Goal: Find specific page/section: Find specific page/section

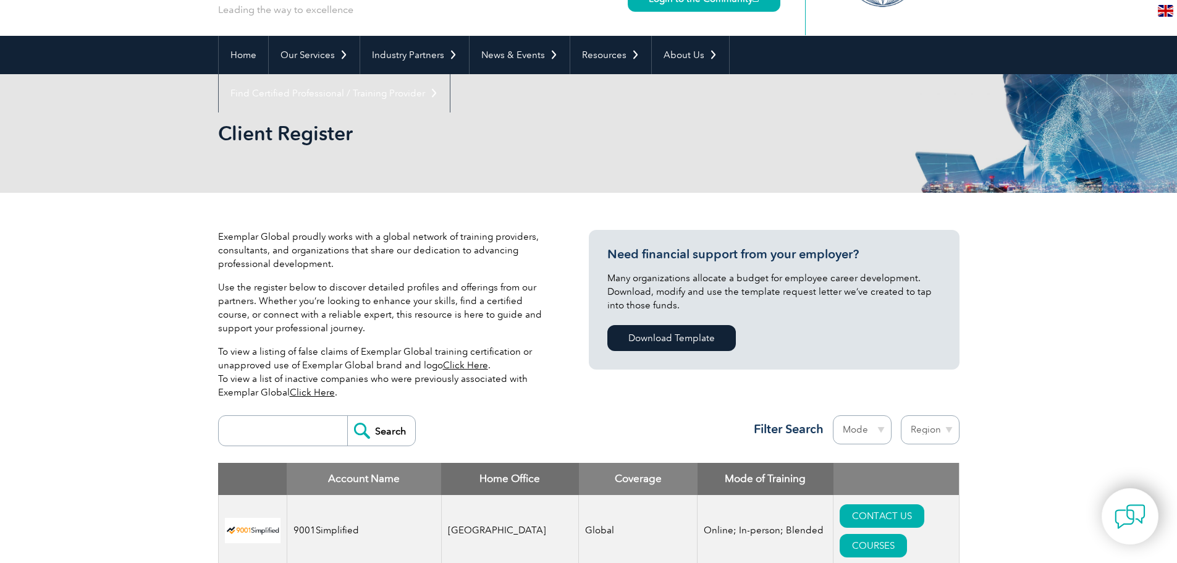
scroll to position [247, 0]
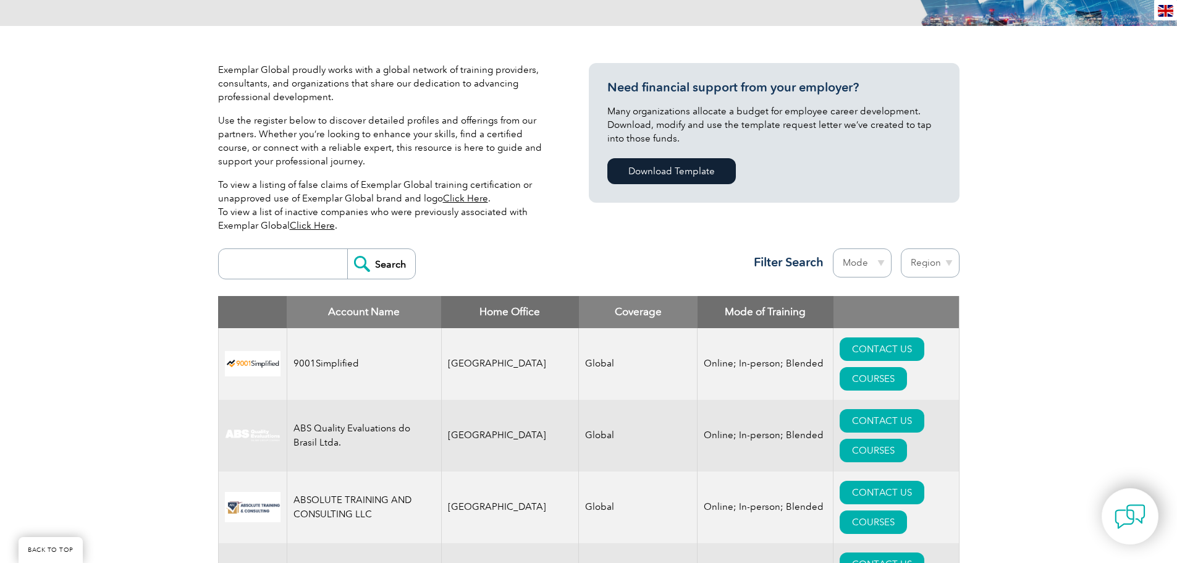
drag, startPoint x: 256, startPoint y: 256, endPoint x: 264, endPoint y: 263, distance: 10.5
click at [256, 256] on input "search" at bounding box center [286, 264] width 122 height 30
click at [265, 262] on input "search" at bounding box center [286, 264] width 122 height 30
type input "hong kong"
click at [347, 249] on input "Search" at bounding box center [381, 264] width 68 height 30
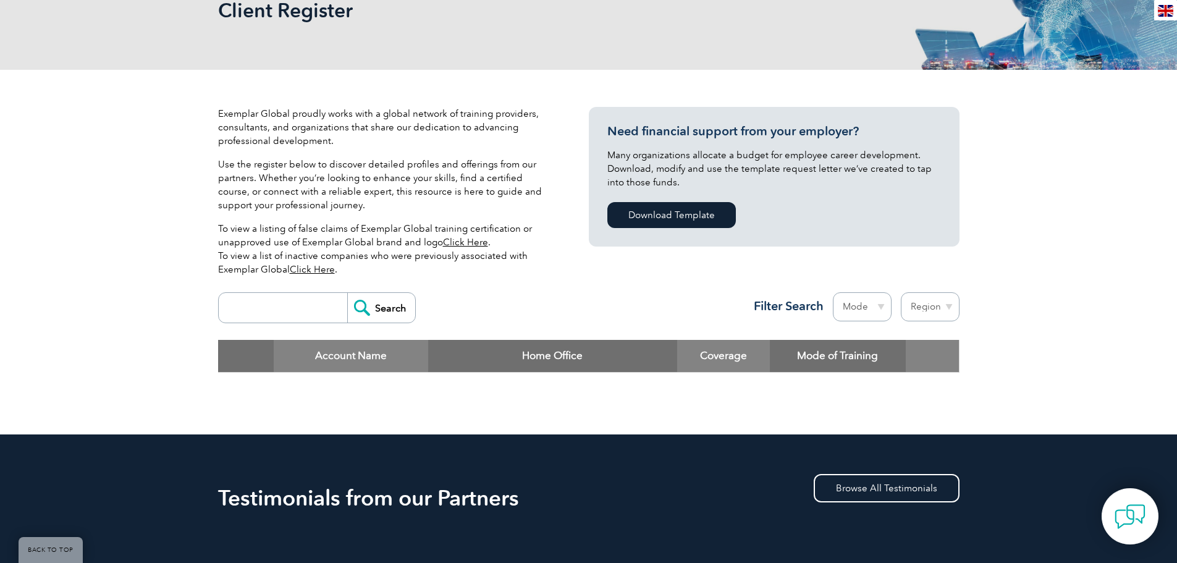
scroll to position [247, 0]
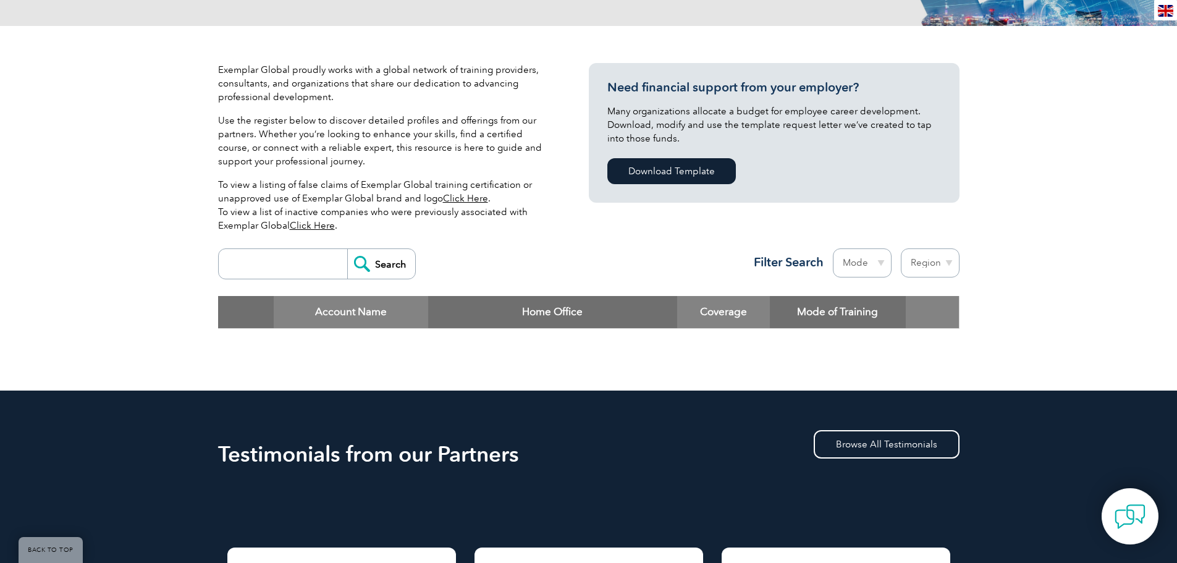
click at [382, 262] on input "Search" at bounding box center [381, 264] width 68 height 30
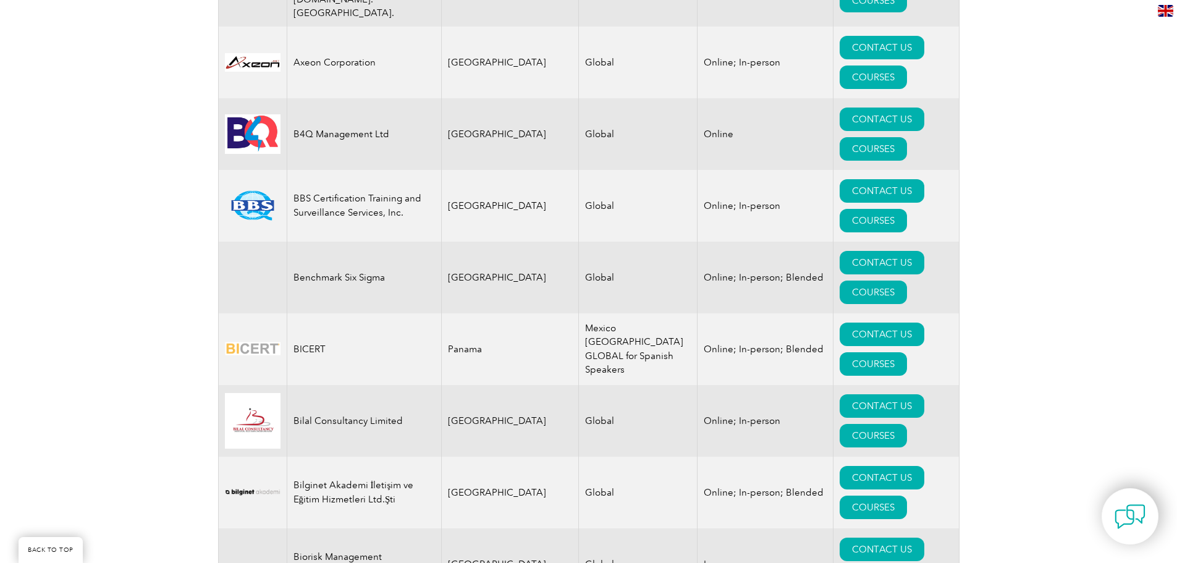
scroll to position [2210, 0]
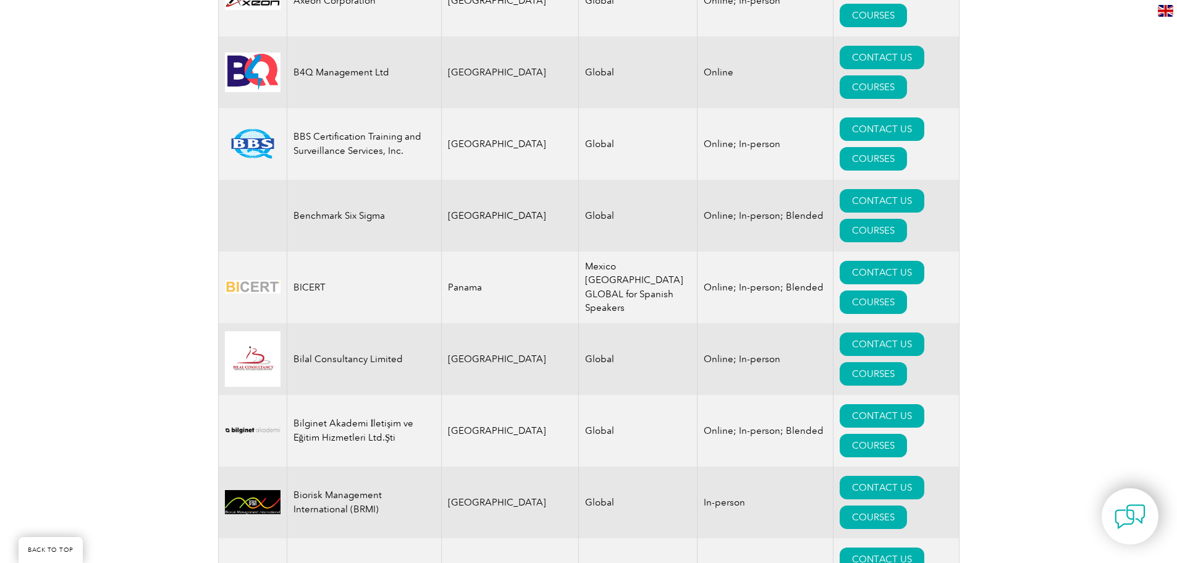
drag, startPoint x: 759, startPoint y: 327, endPoint x: 323, endPoint y: 335, distance: 436.1
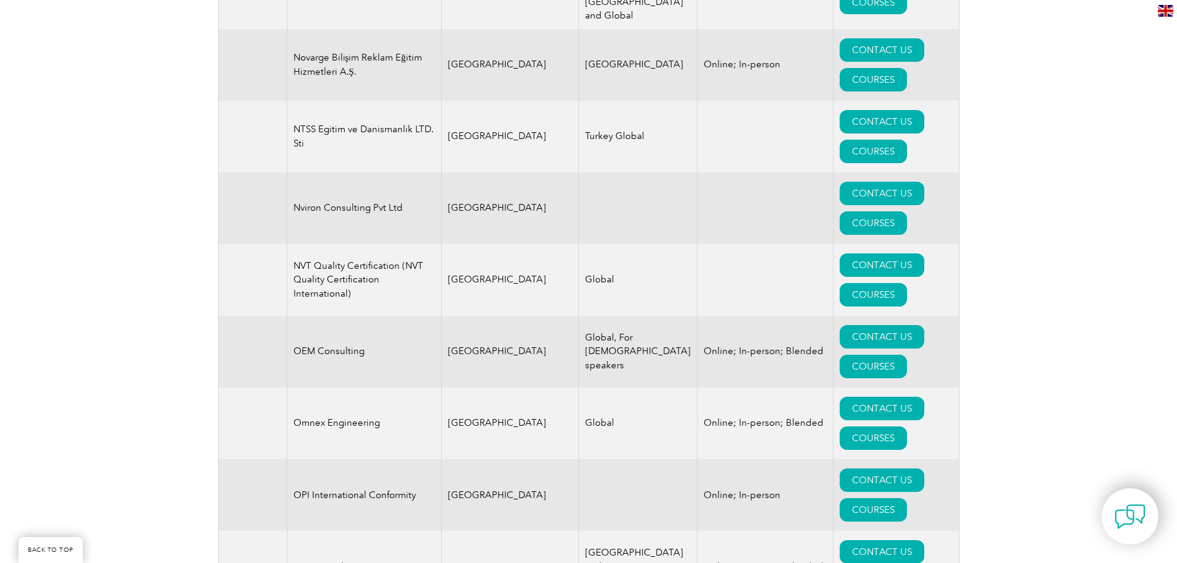
scroll to position [13769, 0]
